Goal: Task Accomplishment & Management: Use online tool/utility

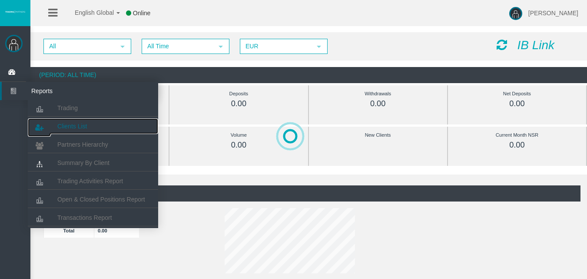
click at [63, 120] on link "Clients List" at bounding box center [93, 126] width 130 height 16
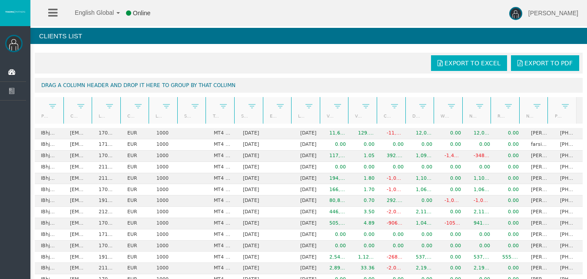
click at [239, 115] on link "Start Date" at bounding box center [244, 116] width 16 height 12
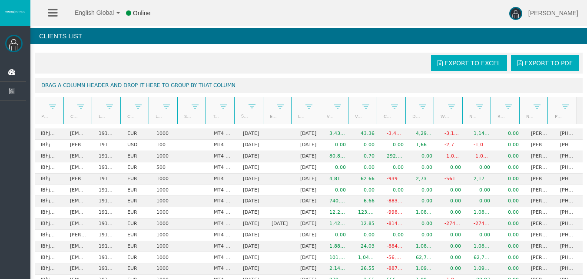
click at [239, 115] on link "Start Date" at bounding box center [244, 116] width 16 height 12
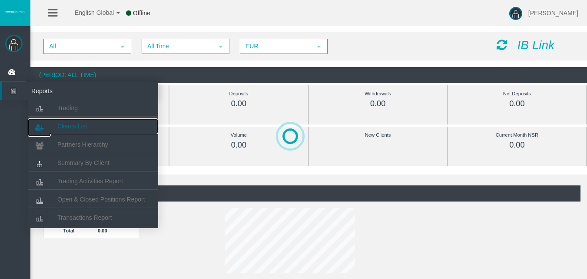
click at [74, 124] on span "Clients List" at bounding box center [72, 126] width 30 height 7
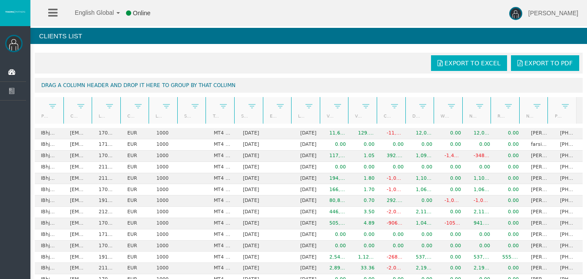
click at [238, 113] on link "Start Date" at bounding box center [244, 116] width 16 height 12
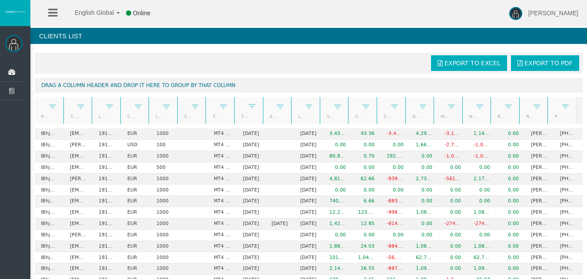
click at [238, 113] on link "Start Date" at bounding box center [244, 116] width 16 height 12
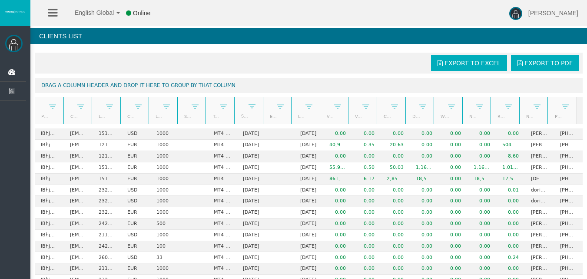
click at [493, 116] on link "Real equity" at bounding box center [500, 116] width 16 height 12
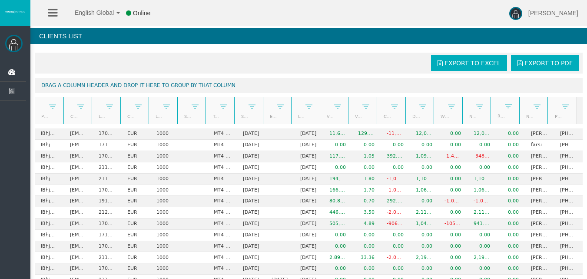
click at [493, 116] on link "Real equity" at bounding box center [500, 116] width 16 height 12
click at [239, 116] on link "Start Date" at bounding box center [244, 116] width 16 height 12
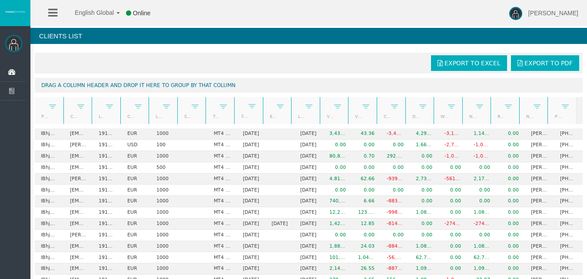
click at [239, 116] on link "Start Date" at bounding box center [244, 116] width 16 height 12
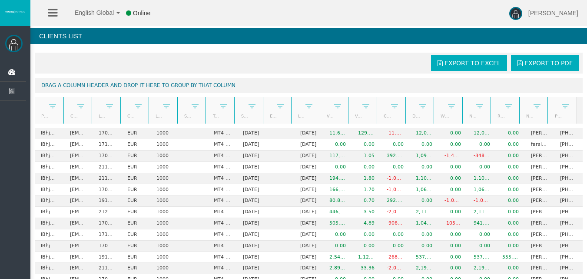
click at [239, 115] on link "Start Date" at bounding box center [244, 116] width 16 height 12
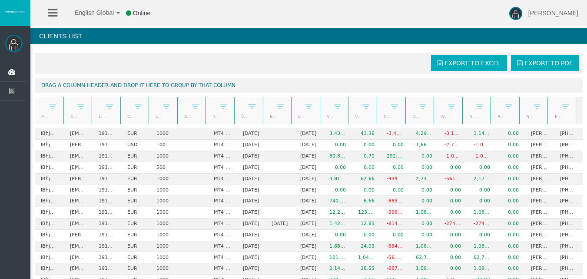
click at [239, 115] on link "Start Date" at bounding box center [244, 116] width 16 height 12
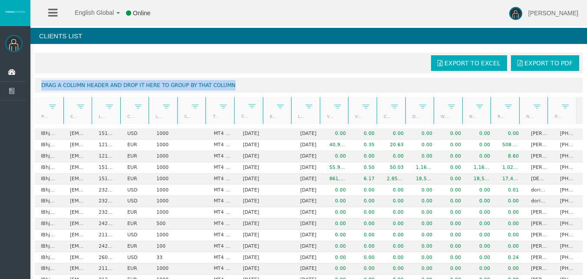
drag, startPoint x: 293, startPoint y: 75, endPoint x: 178, endPoint y: 69, distance: 115.3
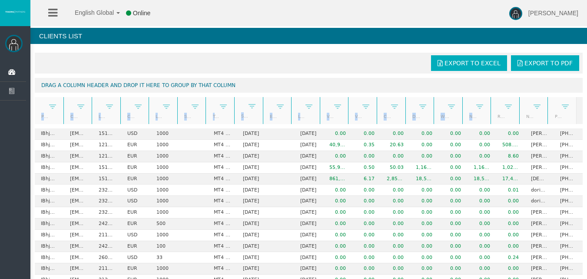
drag, startPoint x: 469, startPoint y: 111, endPoint x: 424, endPoint y: 118, distance: 45.2
drag, startPoint x: 424, startPoint y: 118, endPoint x: 281, endPoint y: 20, distance: 173.2
click at [281, 20] on div "English Global 简体中文 English Global 日本語 한국어 Online Luis Casas Help Log Out" at bounding box center [293, 13] width 587 height 26
click at [242, 116] on link "Start Date" at bounding box center [244, 116] width 16 height 12
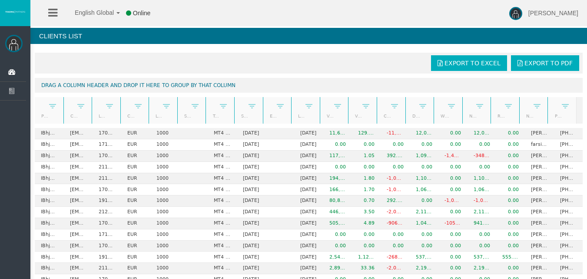
click at [242, 116] on link "Start Date" at bounding box center [244, 116] width 16 height 12
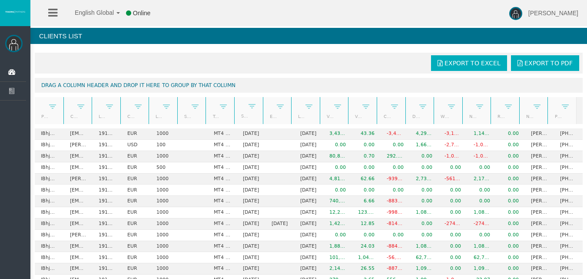
click at [242, 116] on link "Start Date" at bounding box center [244, 116] width 16 height 12
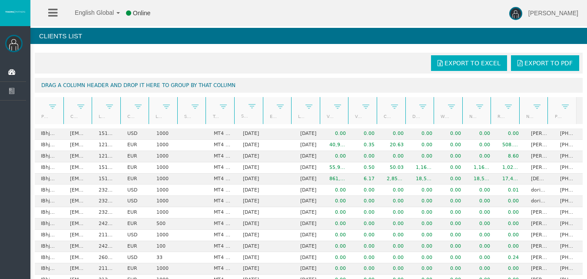
click at [267, 16] on div "English Global 简体中文 English Global 日本語 한국어 Online Luis Casas Help Log Out" at bounding box center [293, 13] width 587 height 26
